Goal: Task Accomplishment & Management: Complete application form

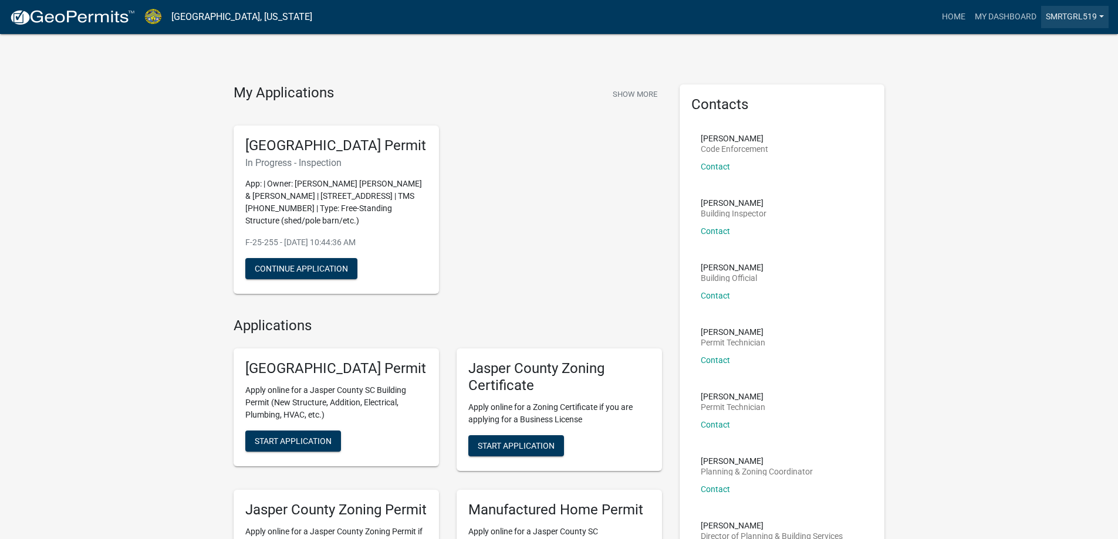
click at [1062, 22] on link "smrtgrl519" at bounding box center [1074, 17] width 67 height 22
click at [1022, 21] on link "My Dashboard" at bounding box center [1005, 17] width 71 height 22
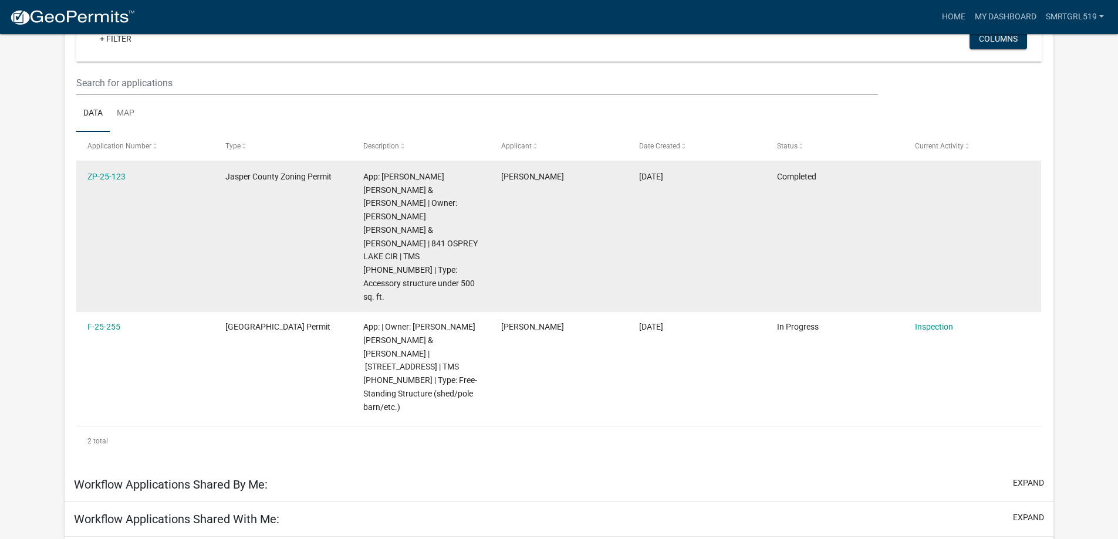
scroll to position [130, 0]
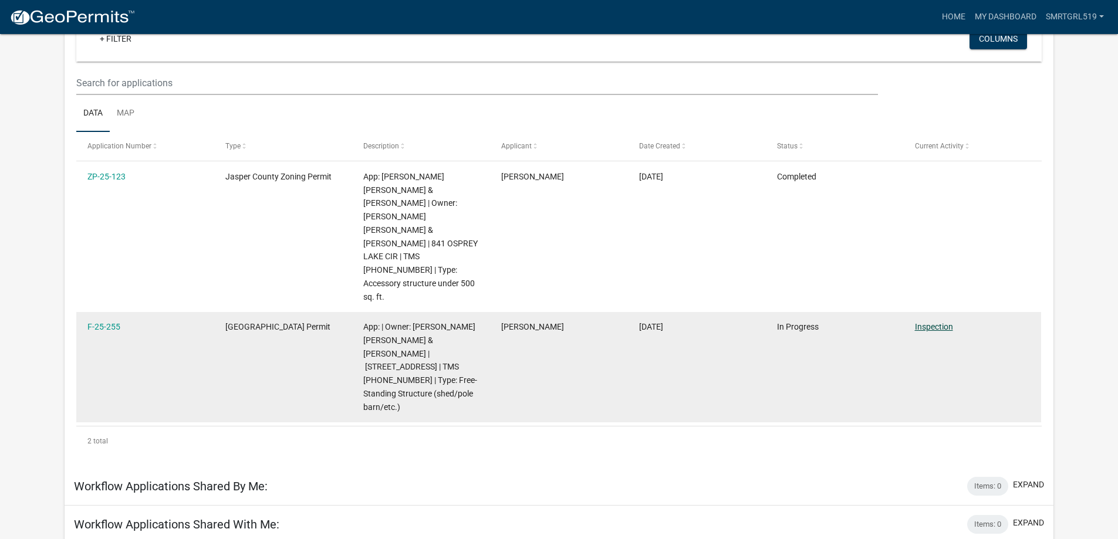
click at [920, 322] on link "Inspection" at bounding box center [934, 326] width 38 height 9
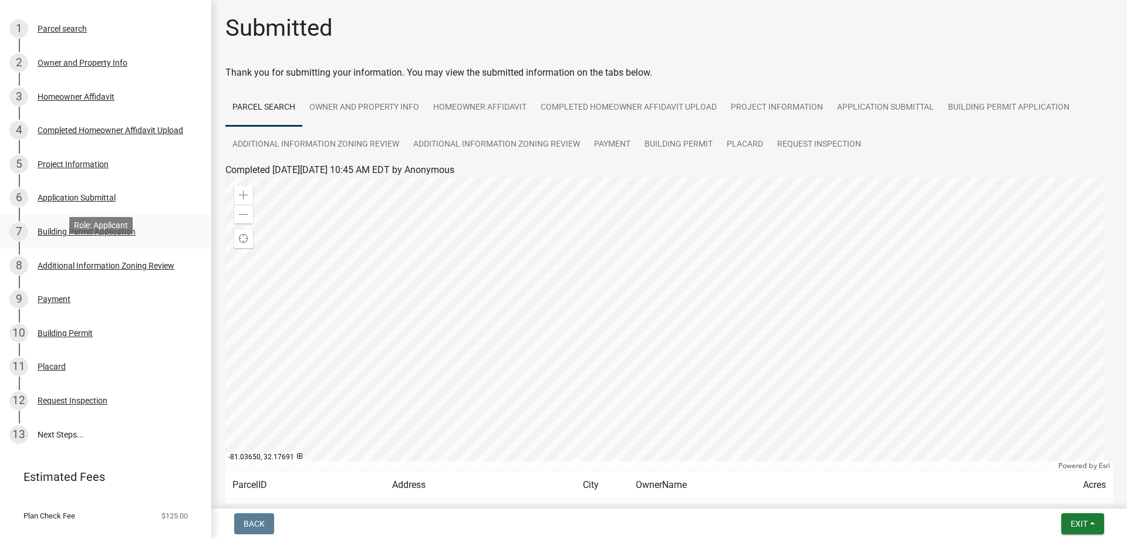
scroll to position [239, 0]
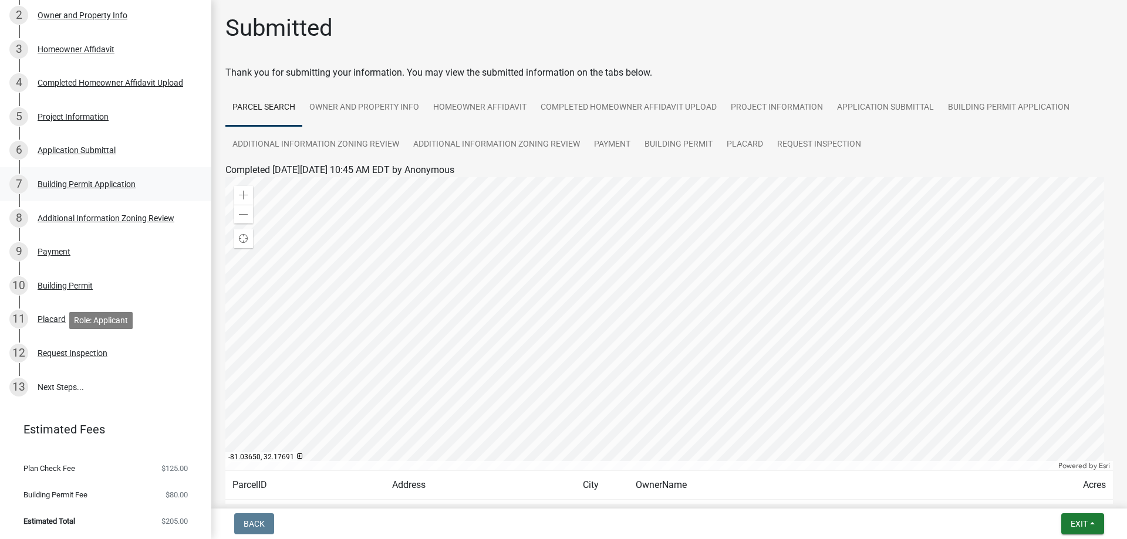
click at [61, 349] on div "Request Inspection" at bounding box center [73, 353] width 70 height 8
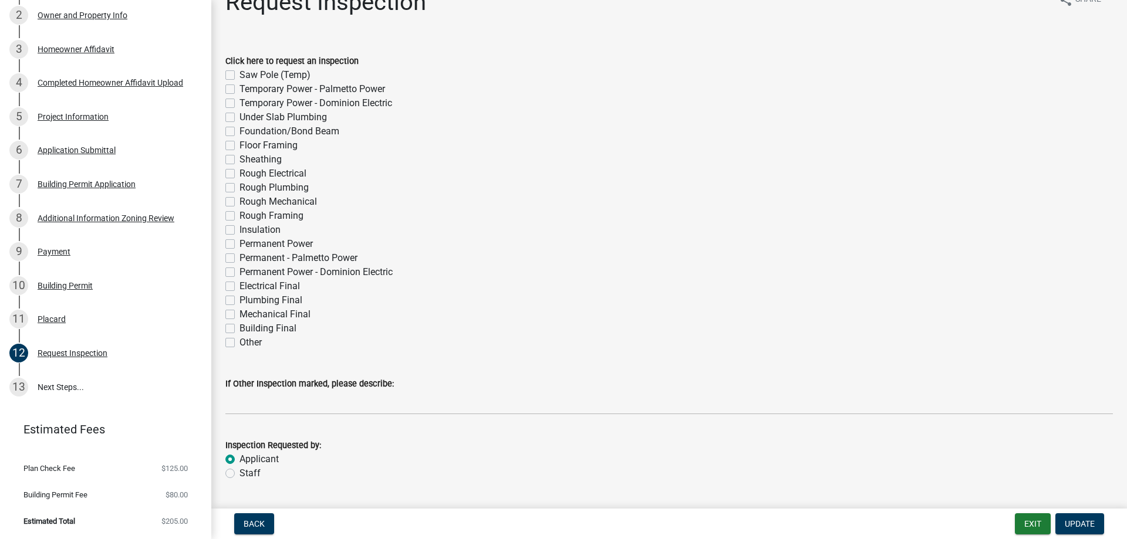
scroll to position [0, 0]
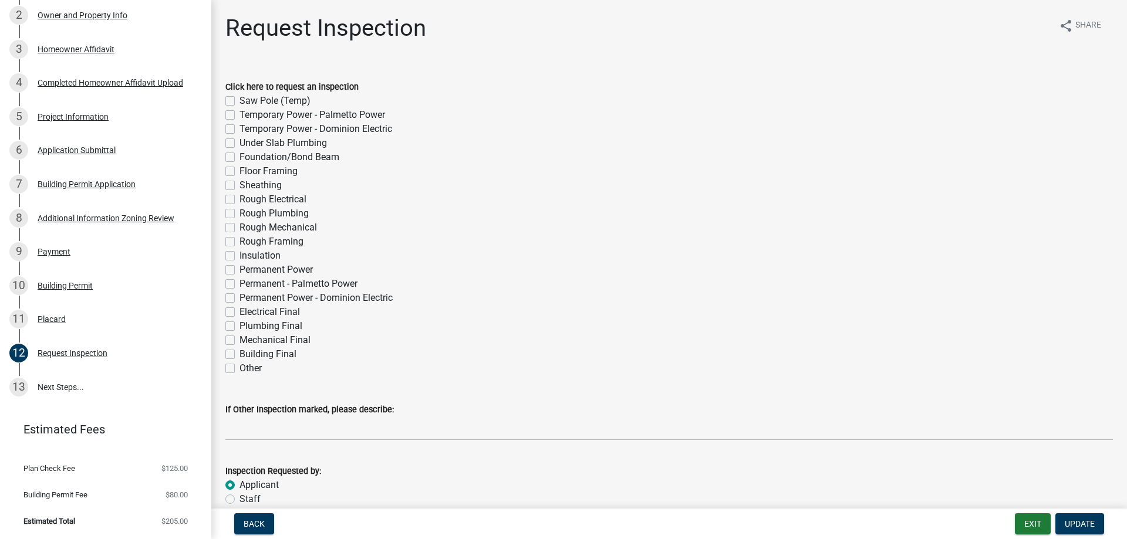
click at [239, 170] on label "Floor Framing" at bounding box center [268, 171] width 58 height 14
click at [239, 170] on input "Floor Framing" at bounding box center [243, 168] width 8 height 8
checkbox input "true"
checkbox input "false"
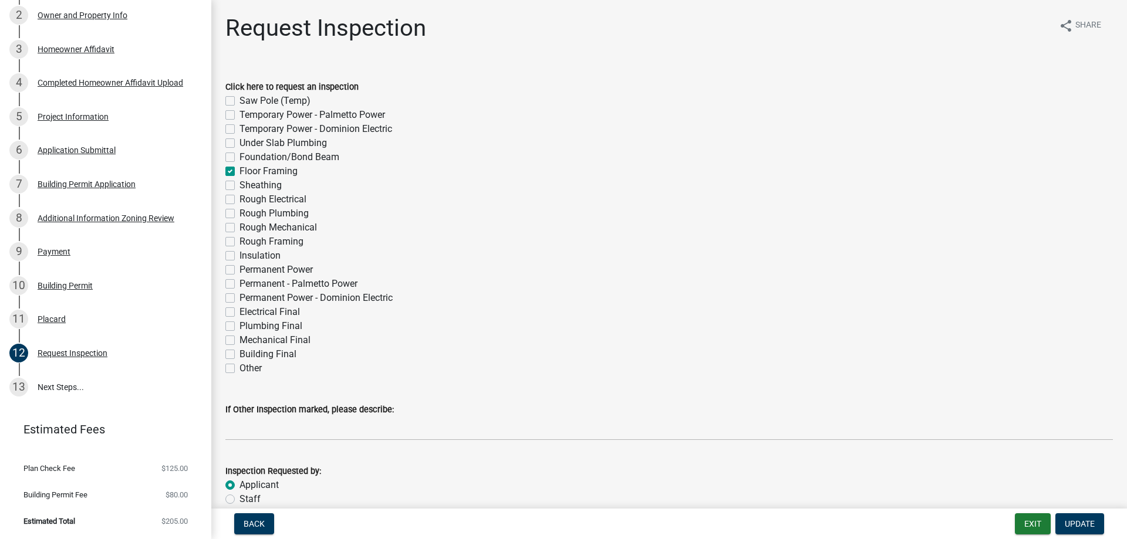
checkbox input "false"
checkbox input "true"
checkbox input "false"
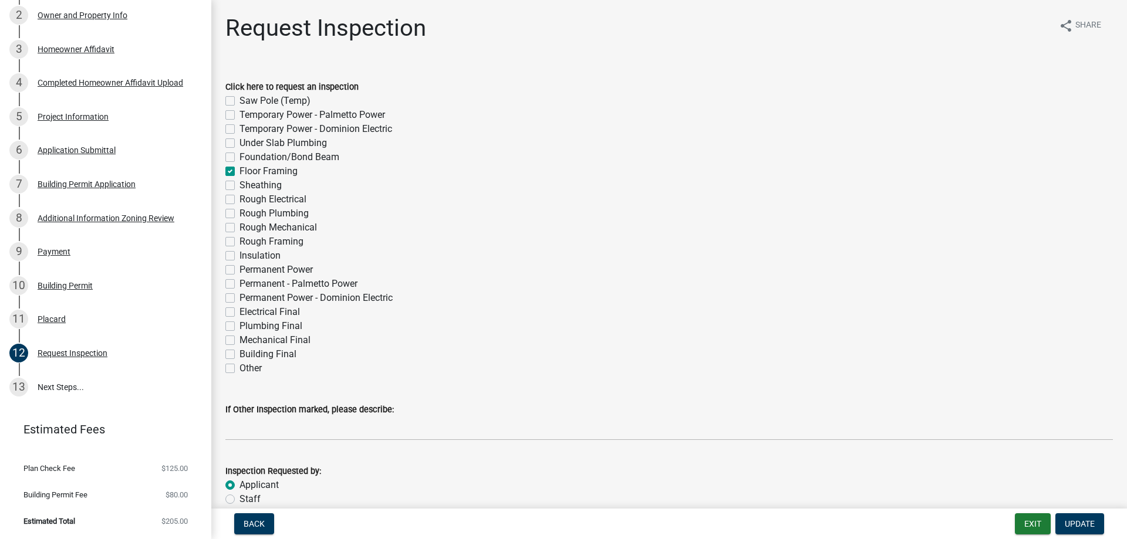
checkbox input "false"
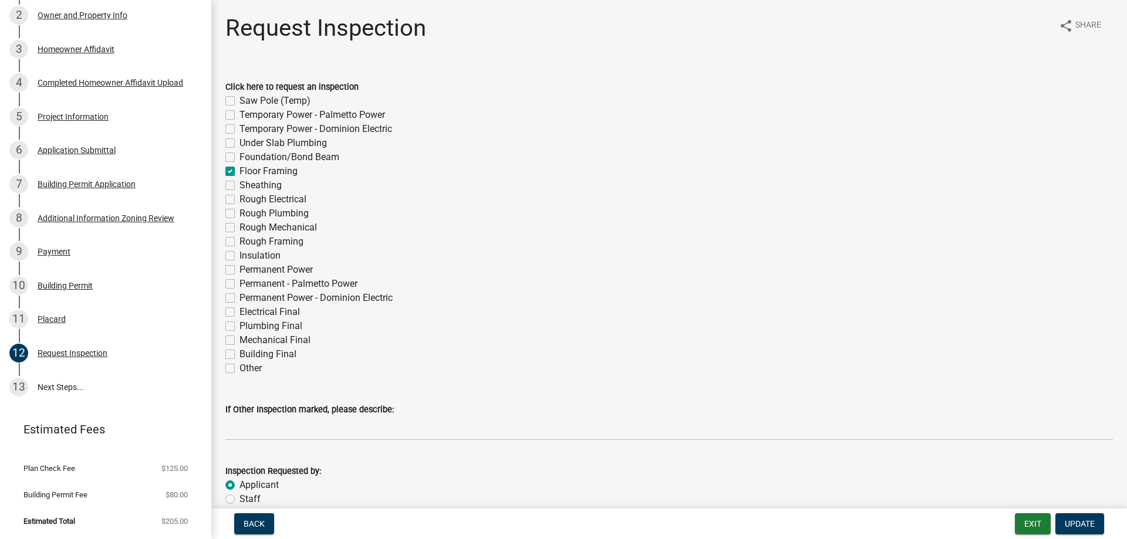
checkbox input "false"
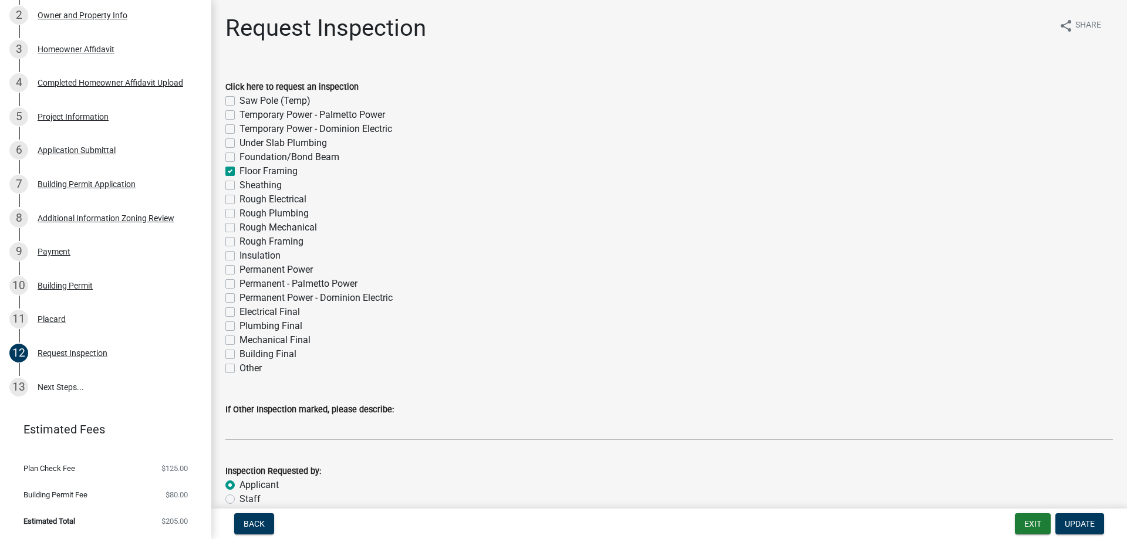
checkbox input "false"
click at [239, 182] on label "Sheathing" at bounding box center [260, 185] width 42 height 14
click at [239, 182] on input "Sheathing" at bounding box center [243, 182] width 8 height 8
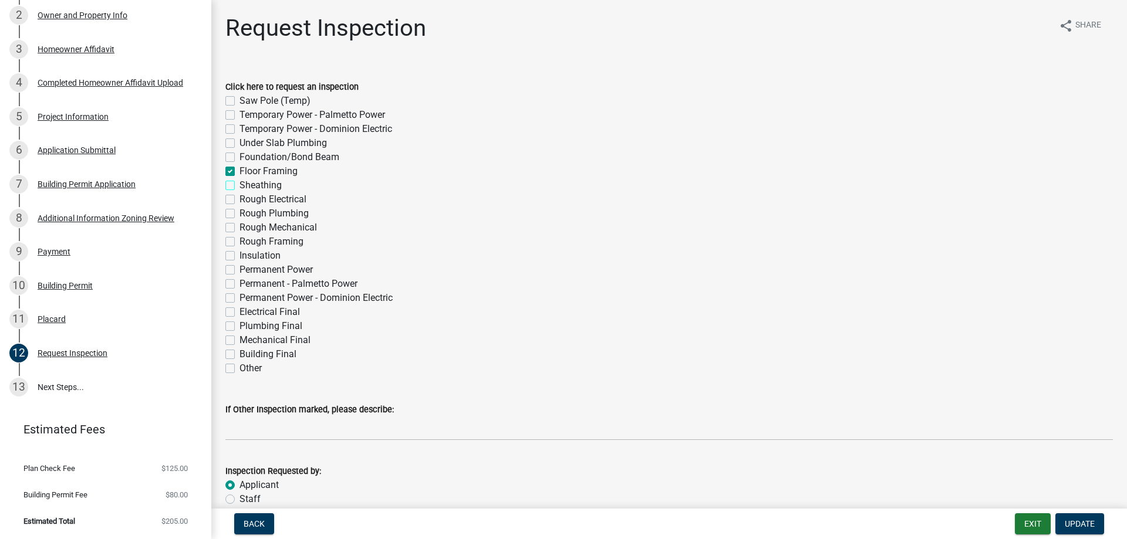
checkbox input "true"
checkbox input "false"
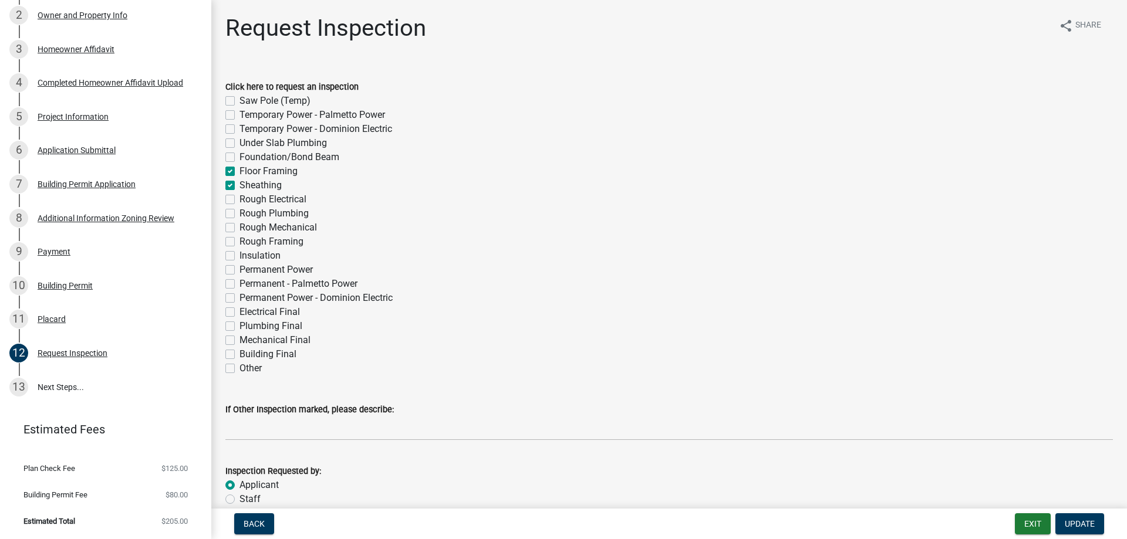
checkbox input "false"
checkbox input "true"
checkbox input "false"
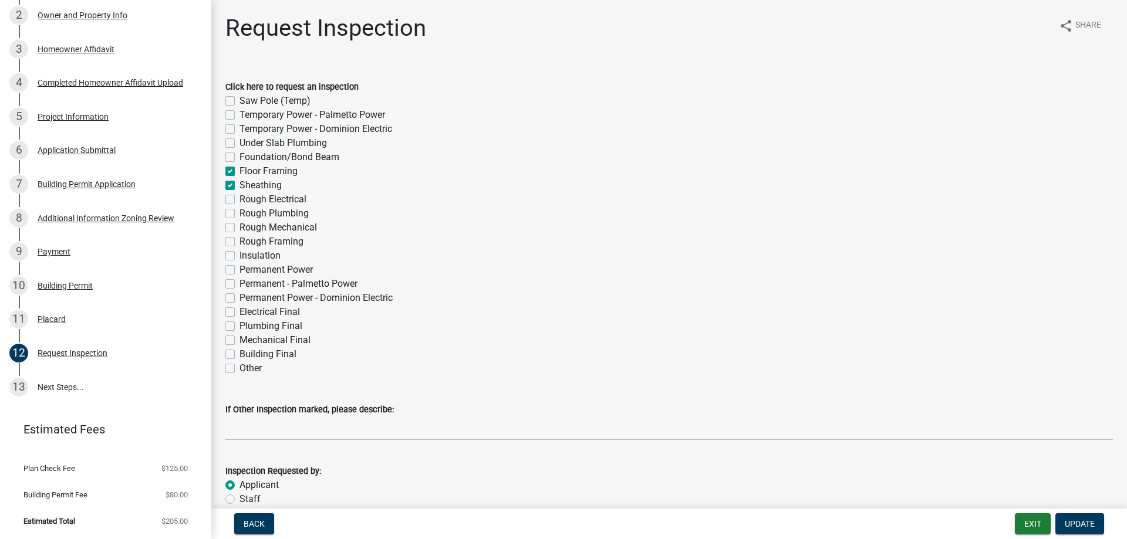
checkbox input "false"
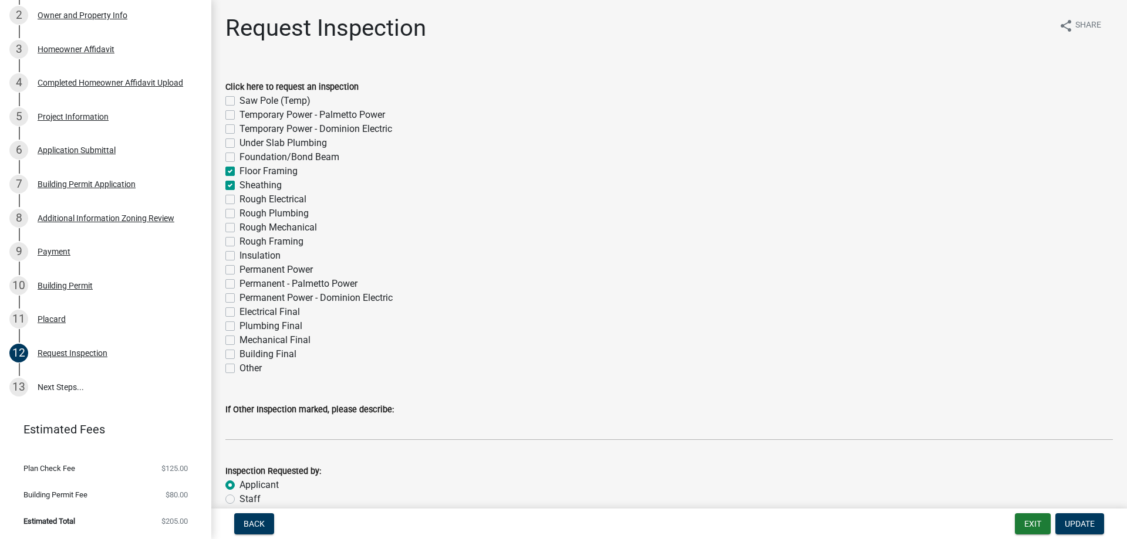
checkbox input "false"
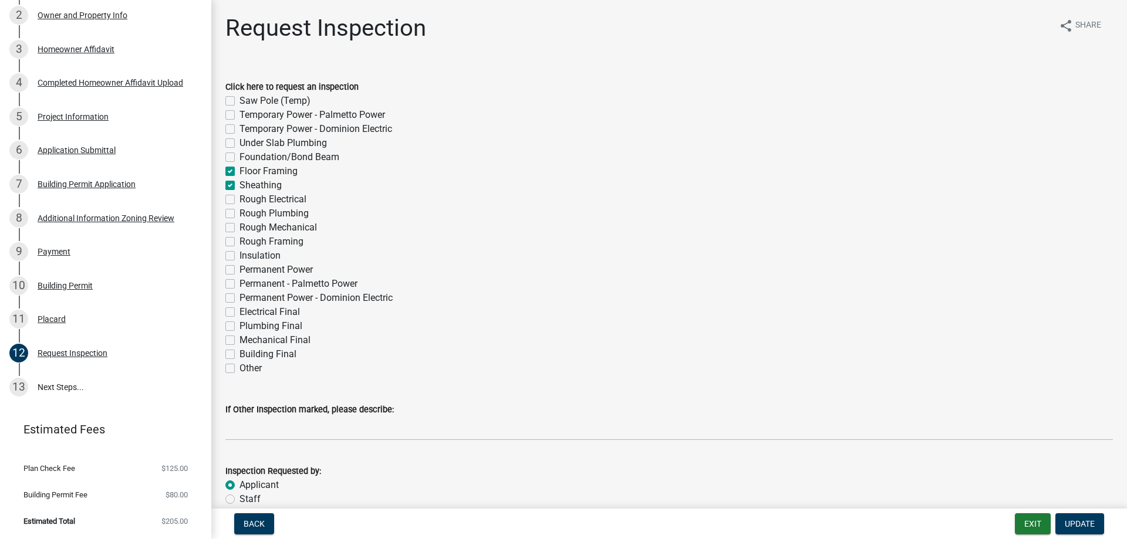
checkbox input "false"
click at [1071, 529] on button "Update" at bounding box center [1079, 523] width 49 height 21
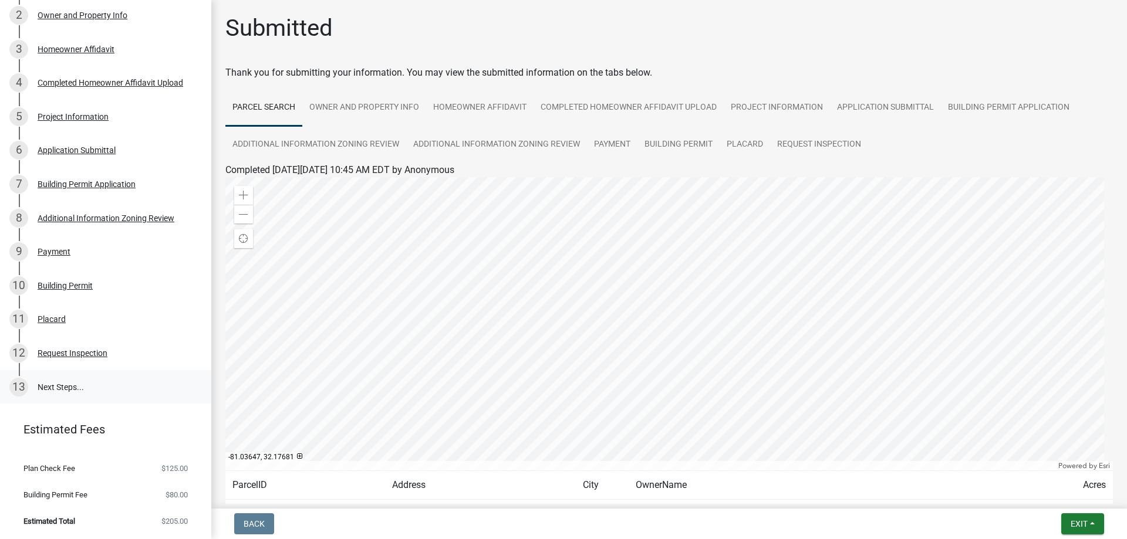
click at [46, 390] on link "13 Next Steps..." at bounding box center [105, 387] width 211 height 34
click at [50, 384] on link "13 Next Steps..." at bounding box center [105, 387] width 211 height 34
click at [798, 146] on link "Request Inspection" at bounding box center [819, 145] width 98 height 38
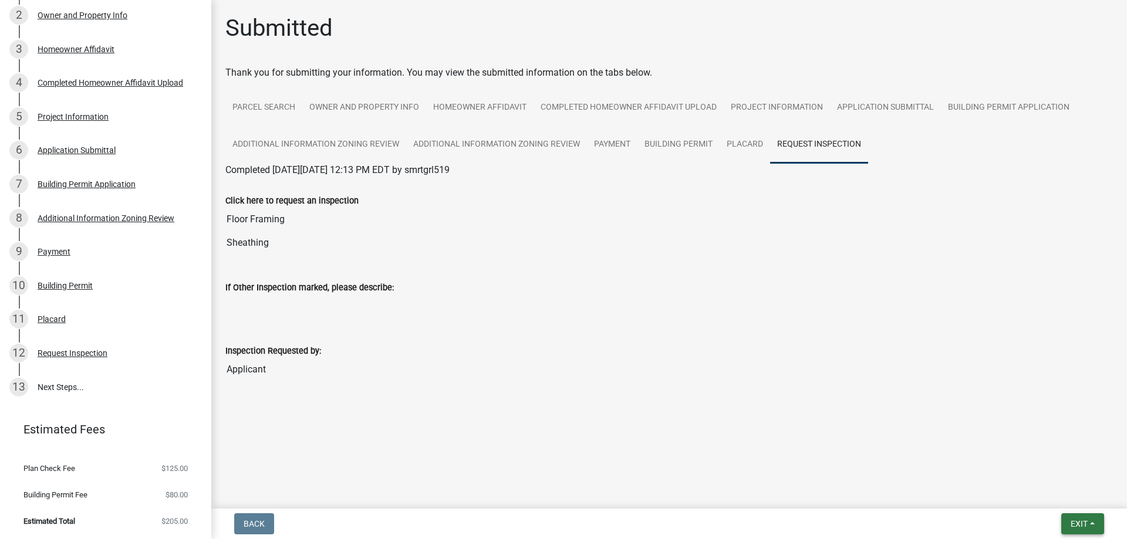
click at [1070, 523] on span "Exit" at bounding box center [1078, 523] width 17 height 9
click at [1045, 496] on button "Save & Exit" at bounding box center [1057, 493] width 94 height 28
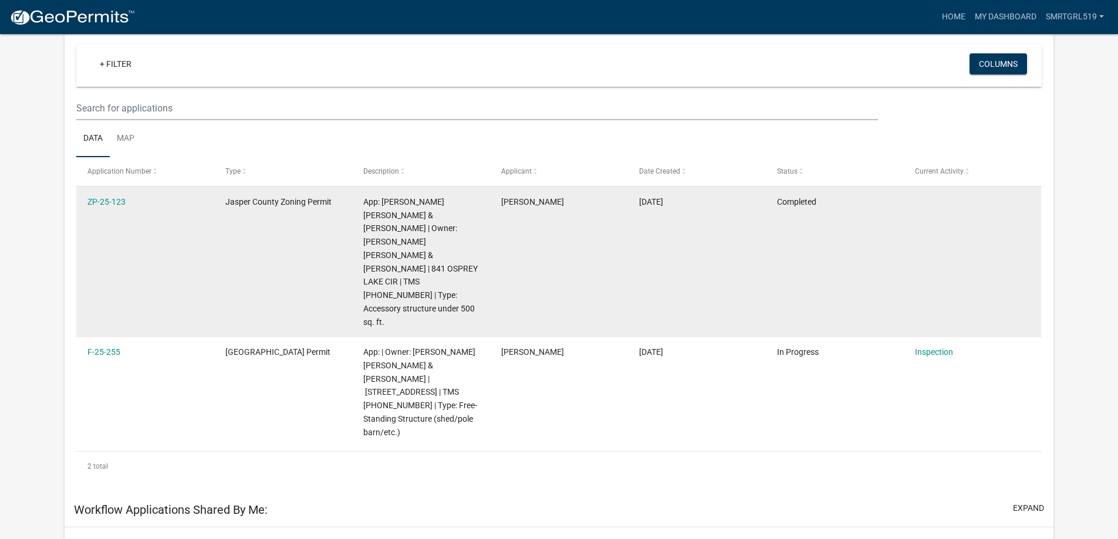
scroll to position [150, 0]
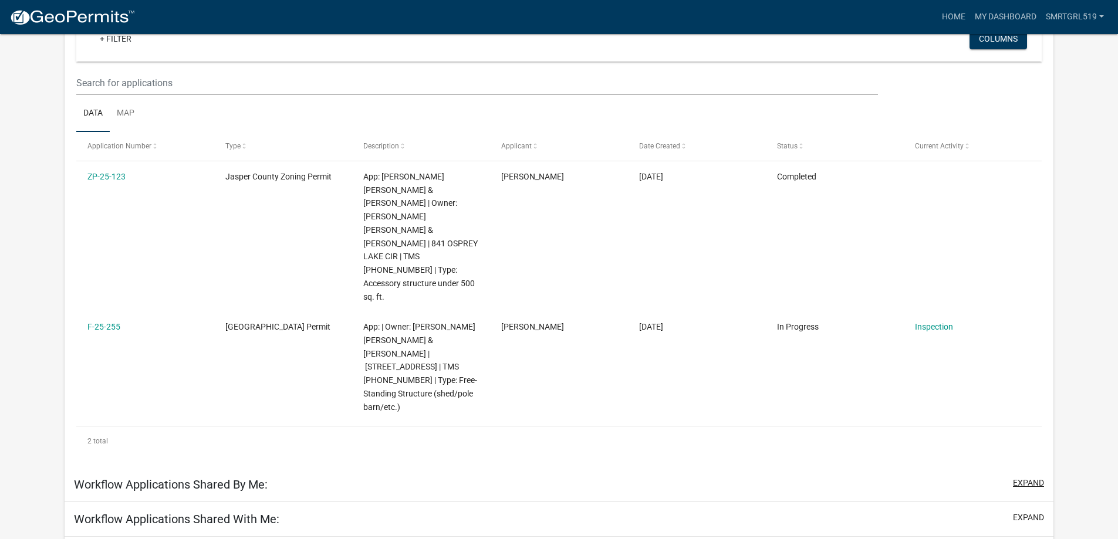
click at [1030, 477] on button "expand" at bounding box center [1028, 483] width 31 height 12
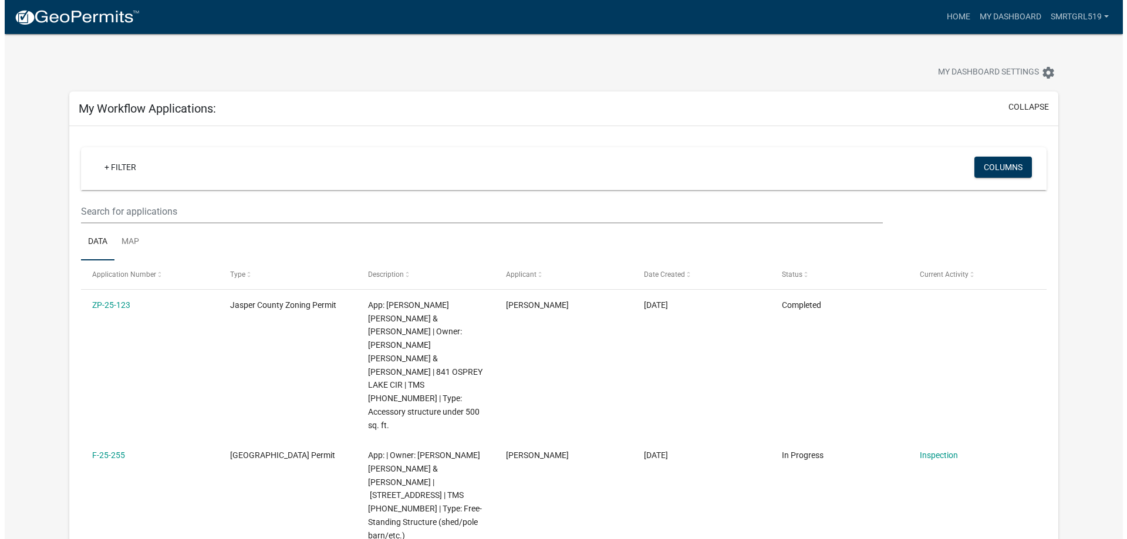
scroll to position [0, 0]
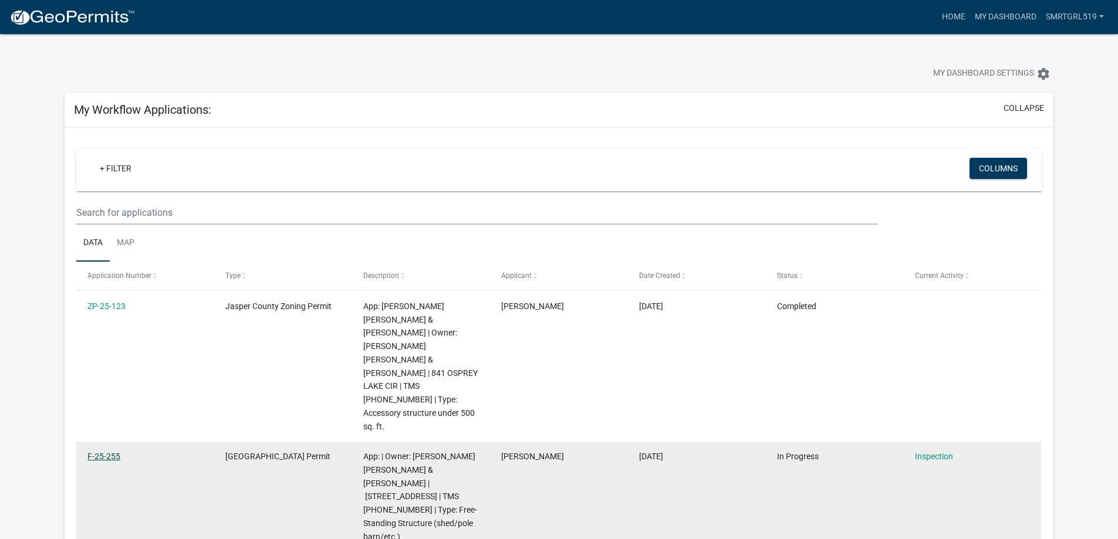
click at [104, 452] on link "F-25-255" at bounding box center [103, 456] width 33 height 9
